Goal: Task Accomplishment & Management: Use online tool/utility

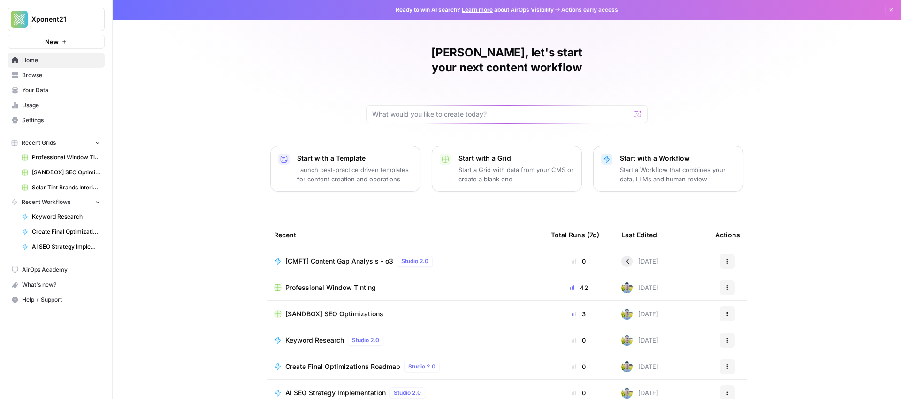
click at [360, 283] on span "Professional Window Tinting" at bounding box center [330, 287] width 91 height 9
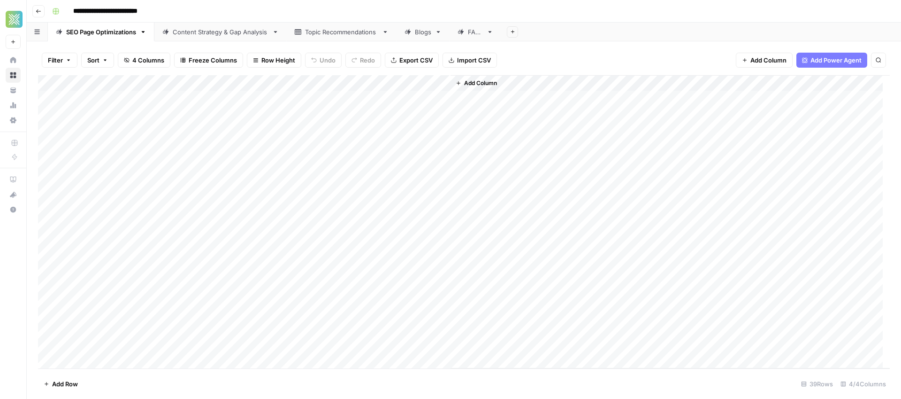
click at [425, 38] on link "Blogs" at bounding box center [423, 32] width 53 height 19
click at [441, 84] on div "Add Column" at bounding box center [464, 202] width 852 height 254
click at [478, 141] on span "Remaining Rows" at bounding box center [474, 137] width 59 height 9
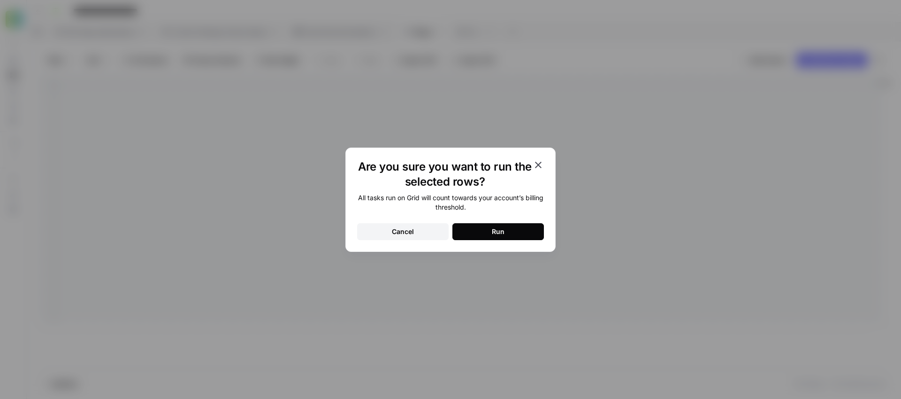
click at [538, 167] on icon "button" at bounding box center [538, 164] width 11 height 11
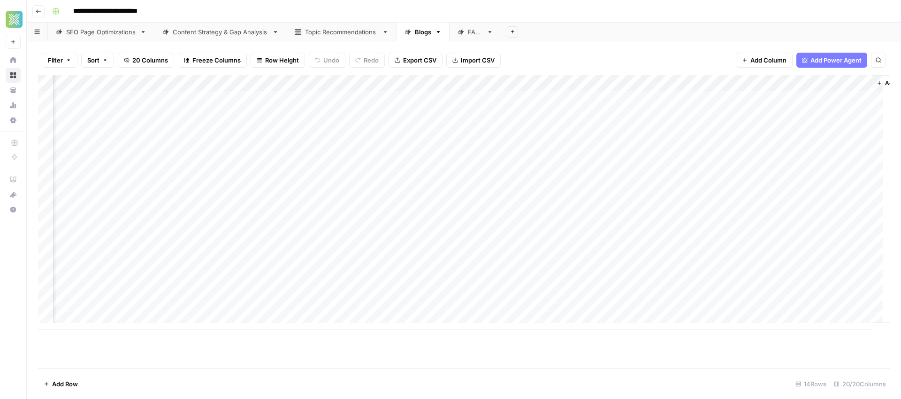
click at [416, 117] on div "Add Column" at bounding box center [464, 202] width 852 height 254
click at [438, 312] on div "Add Column" at bounding box center [464, 202] width 852 height 254
click at [439, 214] on div "Add Column" at bounding box center [464, 202] width 852 height 254
click at [433, 178] on div "Add Column" at bounding box center [464, 202] width 852 height 254
click at [436, 193] on div "Add Column" at bounding box center [464, 202] width 852 height 254
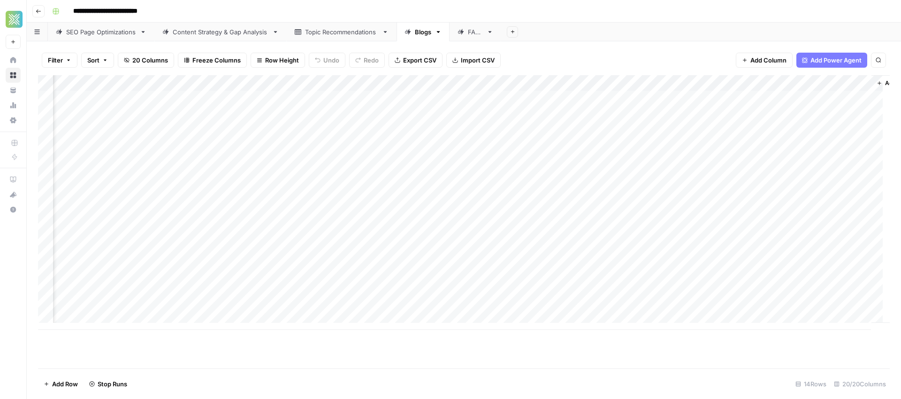
click at [412, 196] on div "Add Column" at bounding box center [464, 202] width 852 height 254
click at [440, 192] on div "Add Column" at bounding box center [464, 202] width 852 height 254
click at [414, 178] on div "Add Column" at bounding box center [464, 202] width 852 height 254
click at [443, 177] on div "Add Column" at bounding box center [464, 202] width 852 height 254
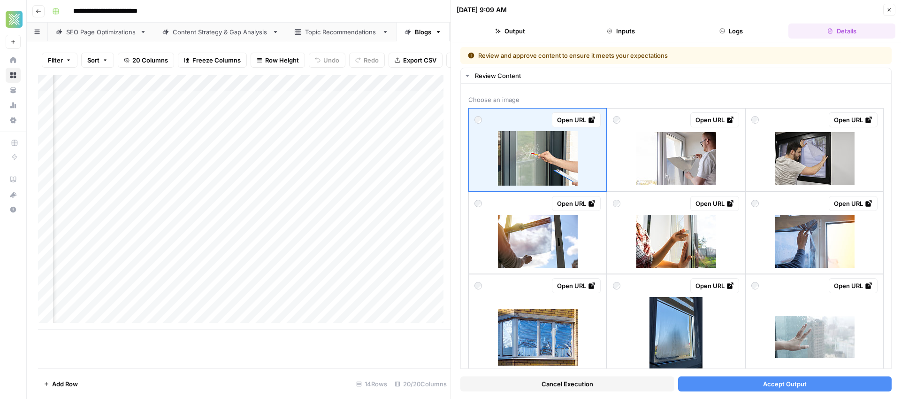
scroll to position [0, 861]
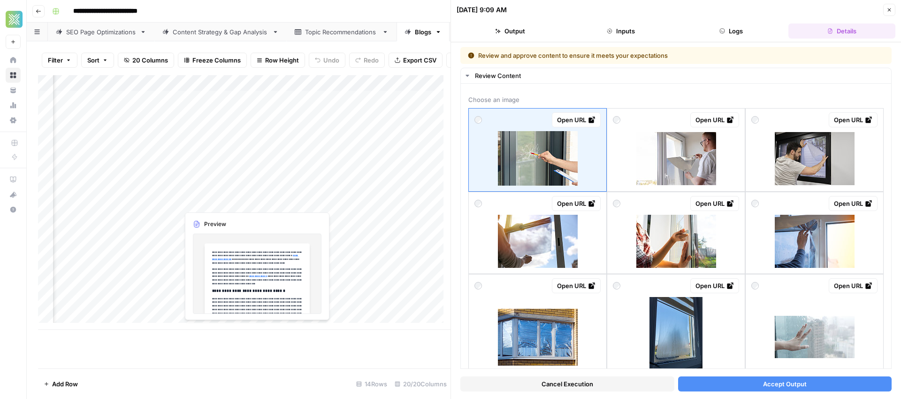
click at [228, 200] on div "Add Column" at bounding box center [244, 202] width 413 height 254
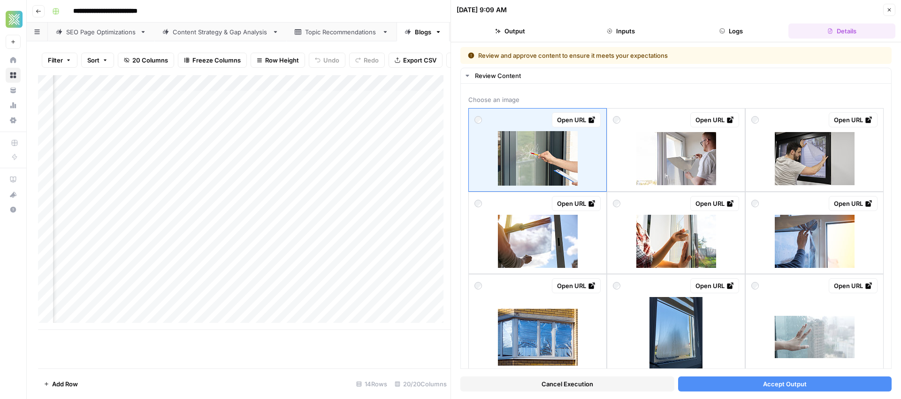
click at [254, 199] on div "Add Column" at bounding box center [244, 202] width 413 height 254
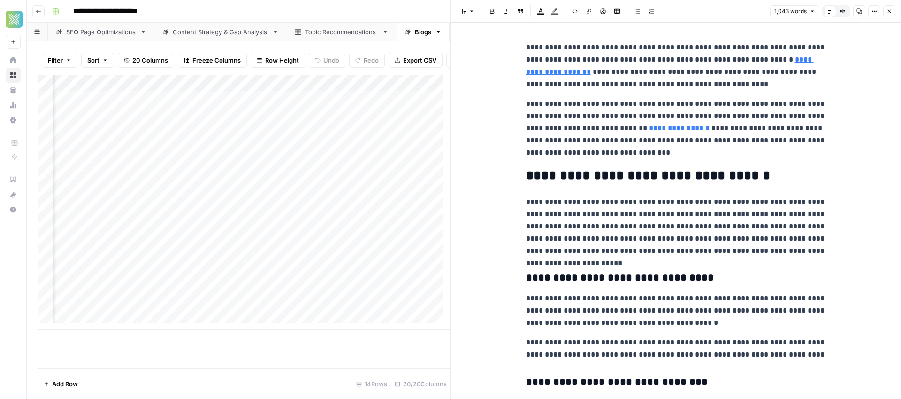
scroll to position [0, 1151]
click at [305, 184] on div "Add Column" at bounding box center [244, 202] width 413 height 254
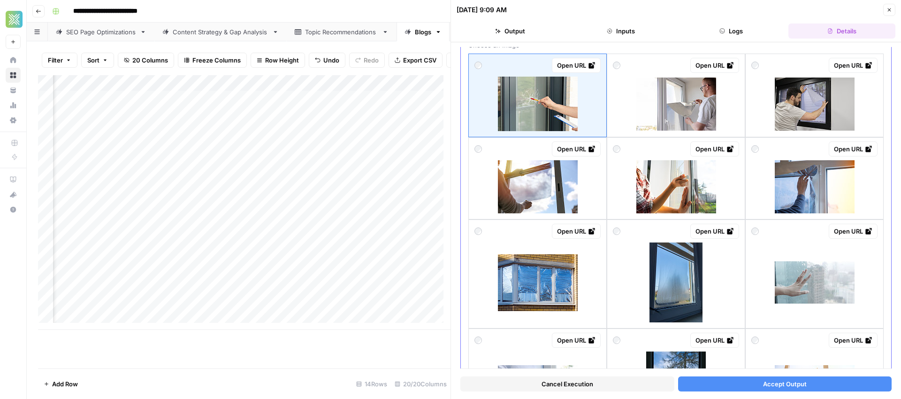
scroll to position [24, 0]
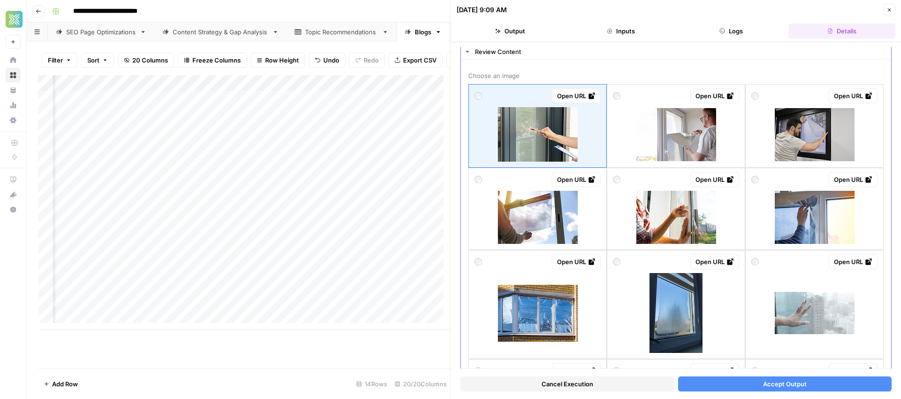
click at [484, 180] on div "Open URL" at bounding box center [538, 179] width 126 height 15
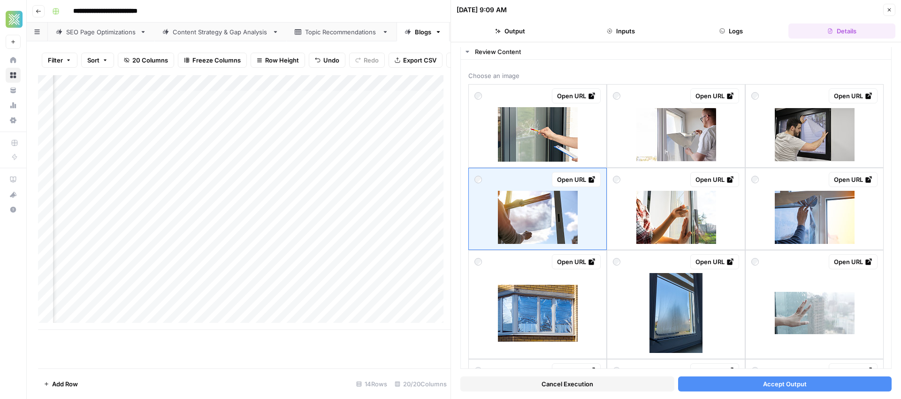
click at [744, 380] on button "Accept Output" at bounding box center [785, 383] width 214 height 15
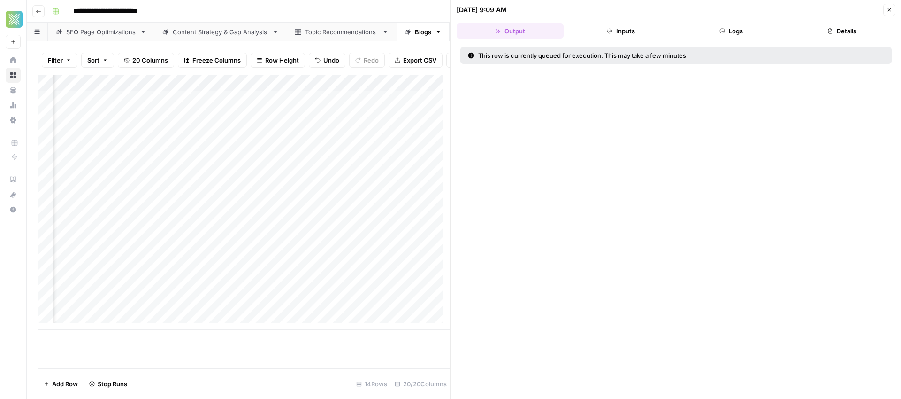
click at [277, 216] on div "Add Column" at bounding box center [244, 202] width 413 height 254
click at [304, 216] on div "Add Column" at bounding box center [244, 202] width 413 height 254
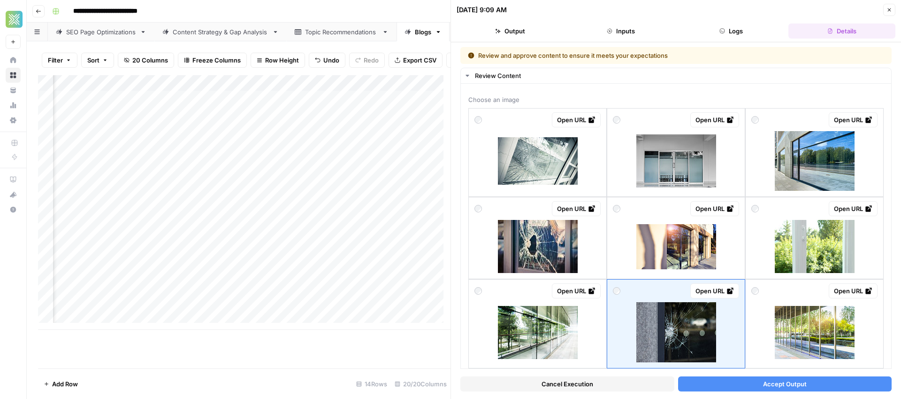
click at [789, 379] on span "Accept Output" at bounding box center [785, 383] width 44 height 9
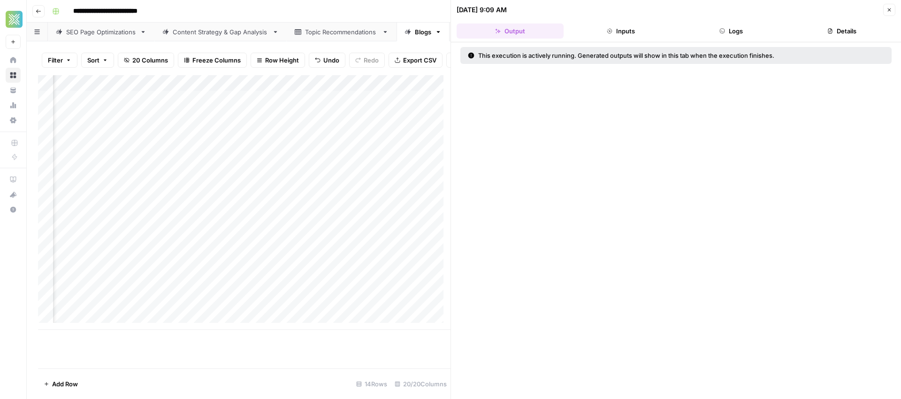
click at [268, 232] on div "Add Column" at bounding box center [244, 202] width 413 height 254
click at [267, 248] on div "Add Column" at bounding box center [244, 202] width 413 height 254
click at [268, 265] on div "Add Column" at bounding box center [244, 202] width 413 height 254
click at [267, 280] on div "Add Column" at bounding box center [244, 202] width 413 height 254
click at [266, 297] on div "Add Column" at bounding box center [244, 202] width 413 height 254
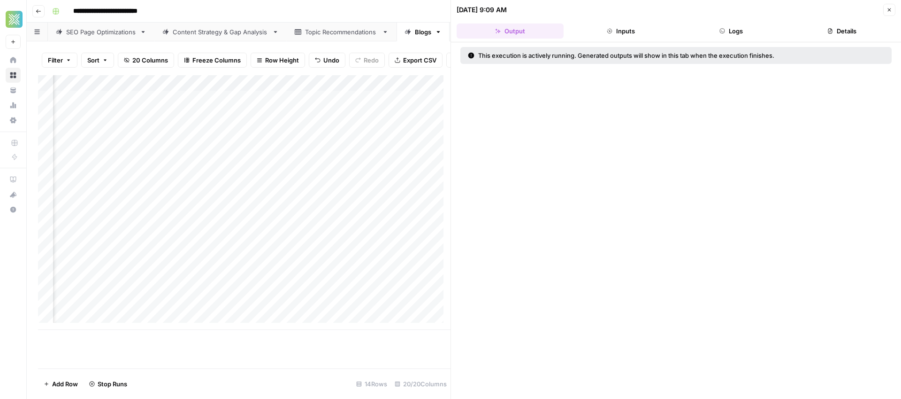
click at [273, 315] on div "Add Column" at bounding box center [244, 202] width 413 height 254
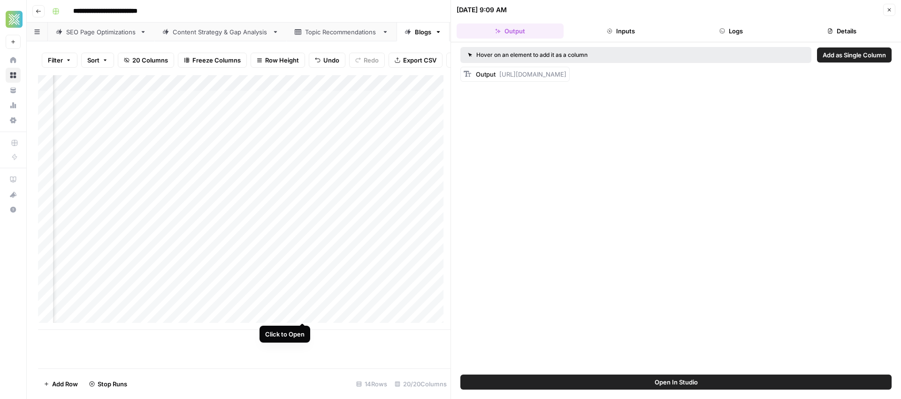
click at [302, 311] on div "Add Column" at bounding box center [244, 202] width 413 height 254
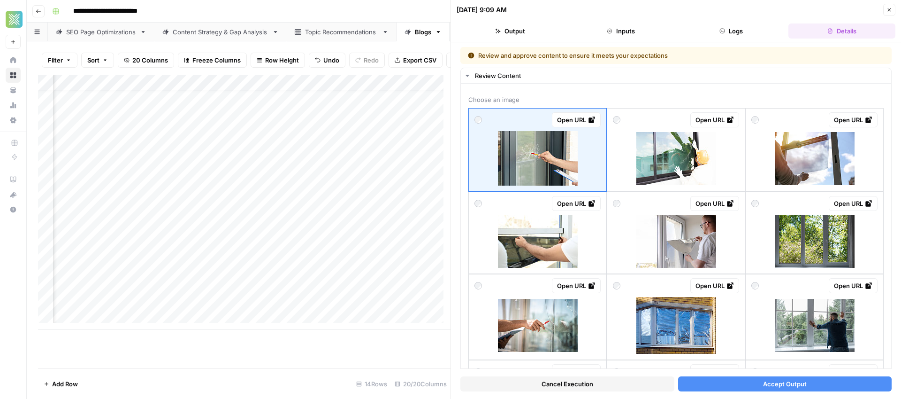
scroll to position [7, 1114]
click at [340, 192] on div "Add Column" at bounding box center [244, 202] width 413 height 254
click at [372, 194] on div "Add Column" at bounding box center [244, 202] width 413 height 254
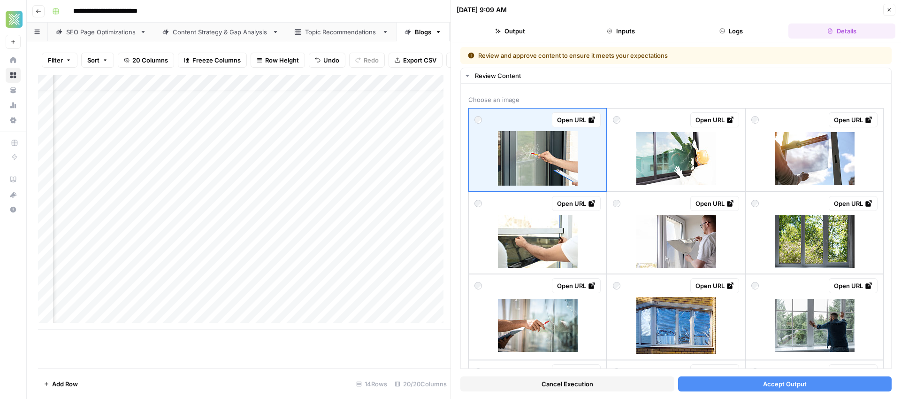
click at [300, 177] on div "Add Column" at bounding box center [244, 202] width 413 height 254
click at [41, 136] on div "Add Column" at bounding box center [244, 202] width 413 height 254
click at [46, 136] on div "Add Column" at bounding box center [244, 202] width 413 height 254
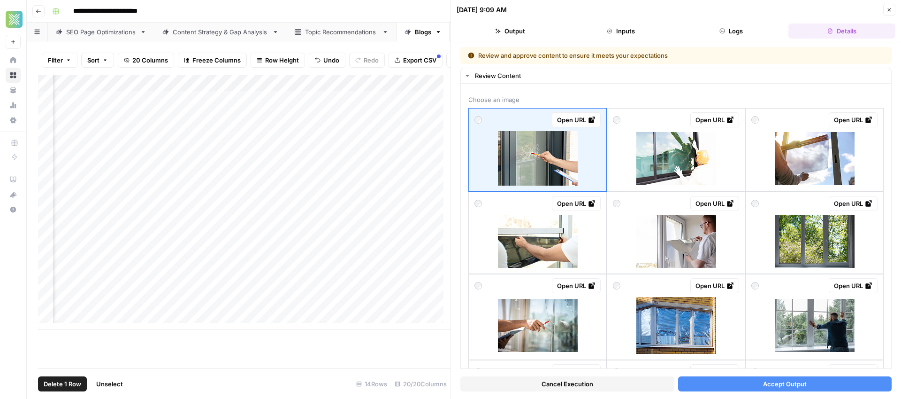
scroll to position [0, 0]
click at [264, 142] on div "Add Column" at bounding box center [244, 202] width 413 height 254
click at [354, 137] on div "Add Column" at bounding box center [244, 202] width 413 height 254
click at [354, 136] on div "Add Column" at bounding box center [244, 202] width 413 height 254
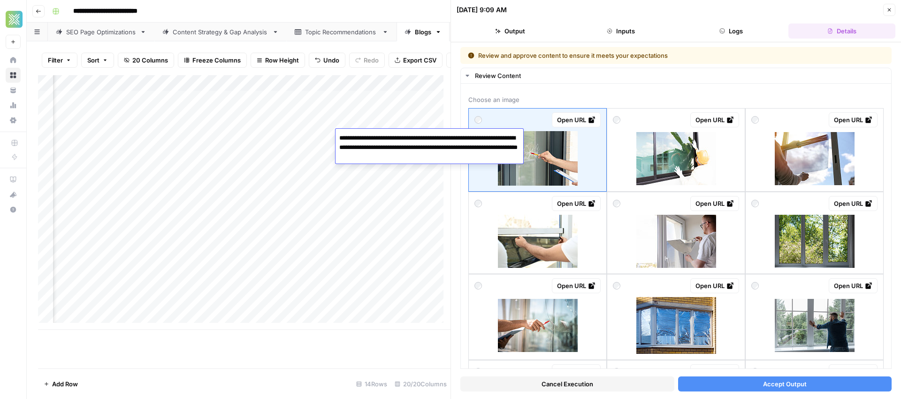
drag, startPoint x: 437, startPoint y: 159, endPoint x: 336, endPoint y: 133, distance: 105.0
click at [336, 133] on textarea "**********" at bounding box center [430, 147] width 188 height 32
